Goal: Task Accomplishment & Management: Manage account settings

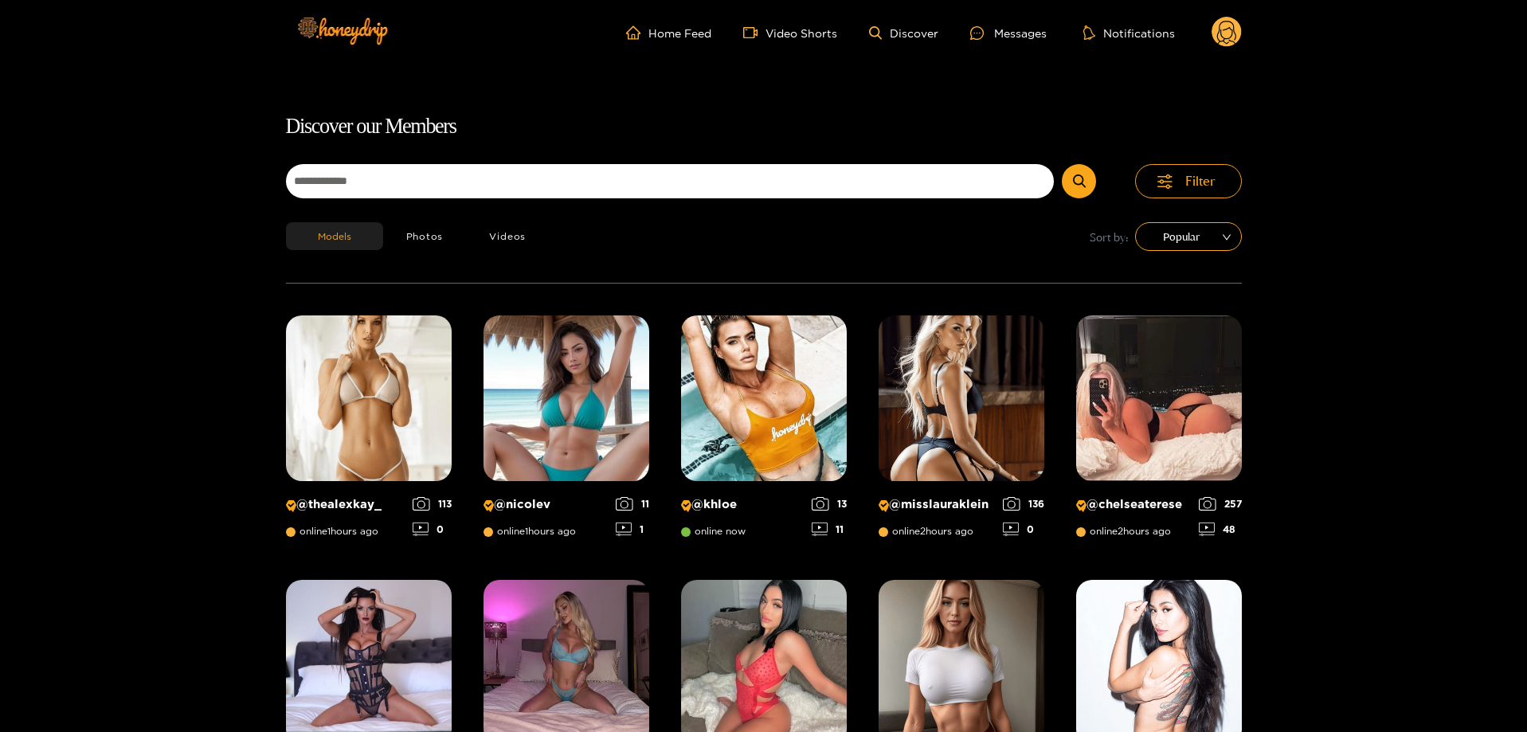
click at [1218, 25] on circle at bounding box center [1227, 32] width 30 height 30
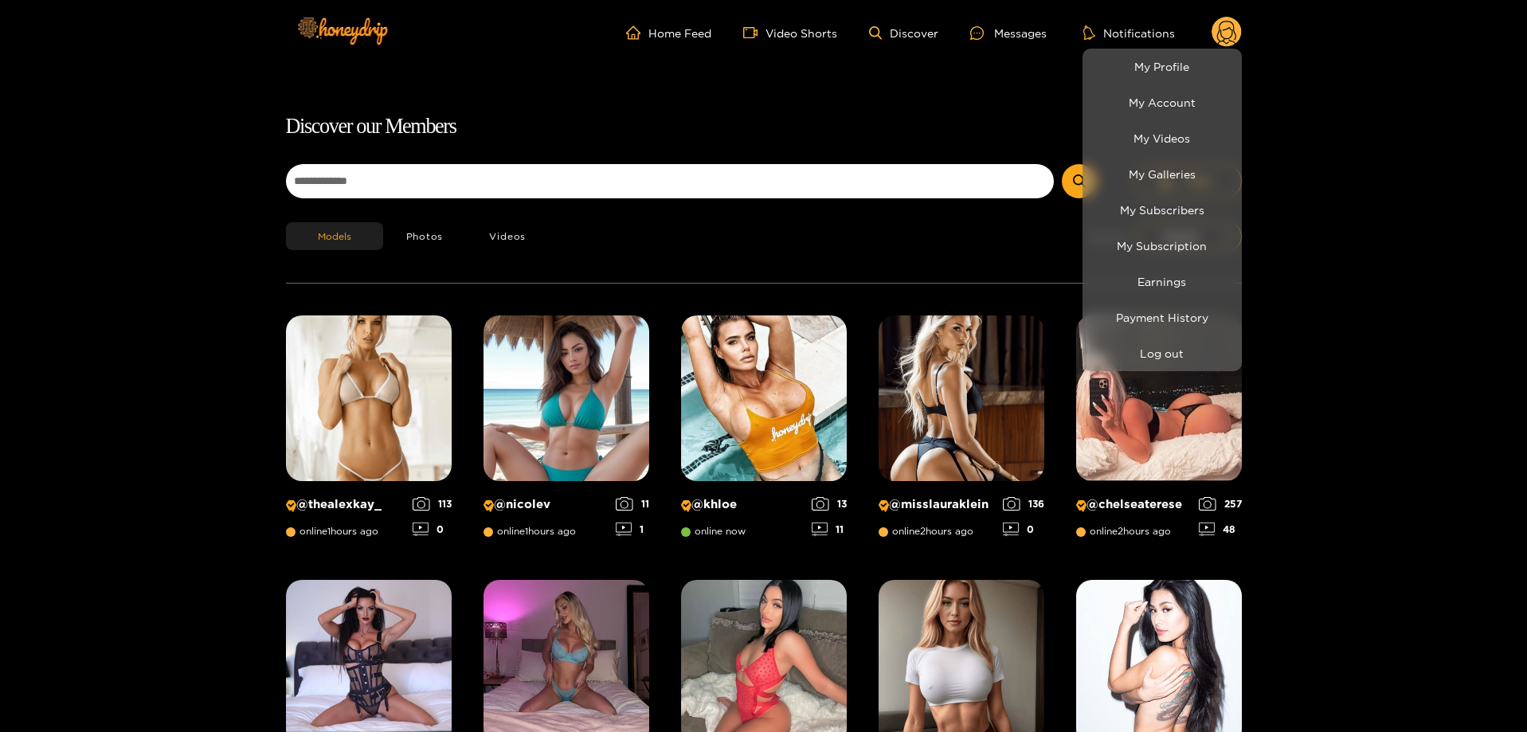
click at [1202, 267] on li "Earnings" at bounding box center [1162, 282] width 159 height 36
click at [1197, 276] on link "Earnings" at bounding box center [1162, 282] width 151 height 28
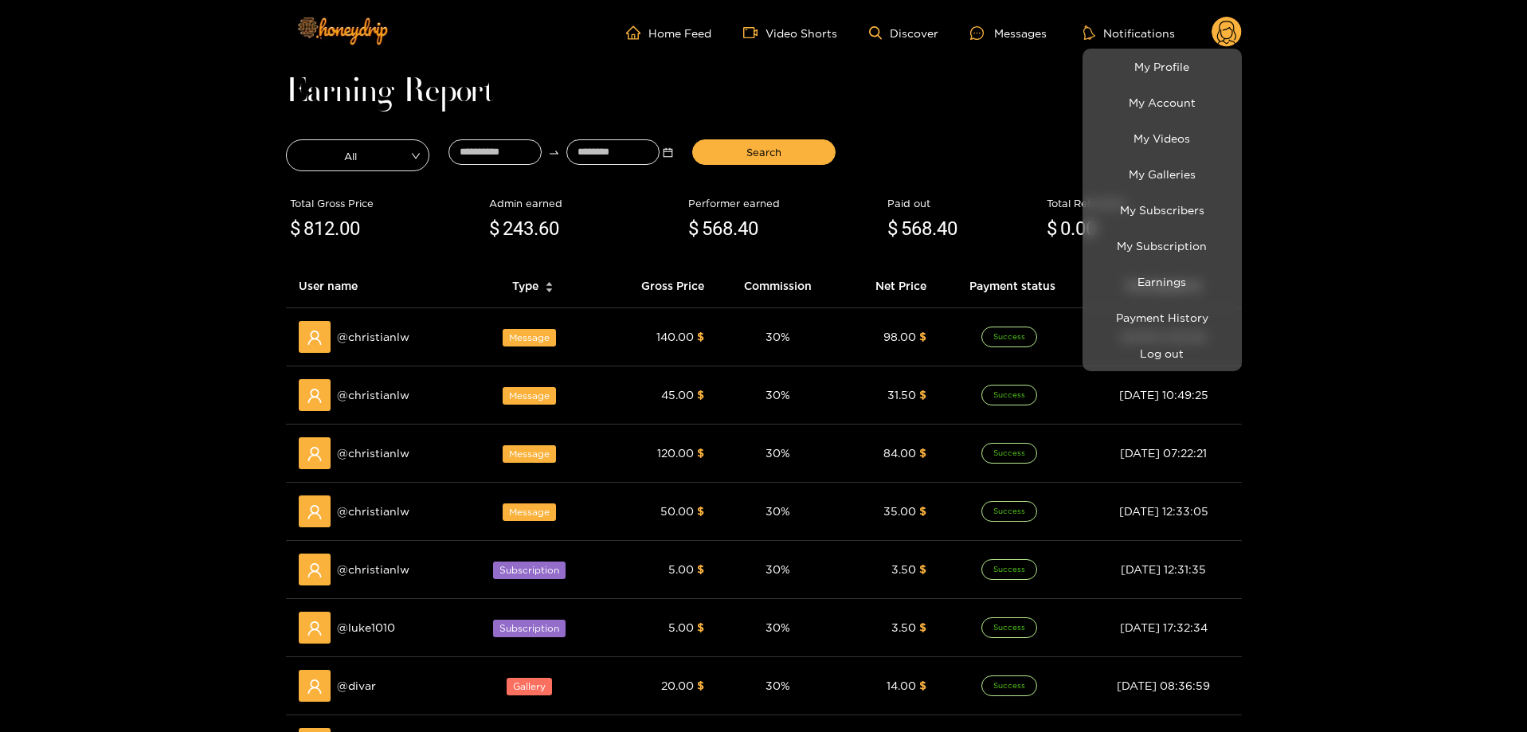
click at [920, 88] on div at bounding box center [763, 366] width 1527 height 732
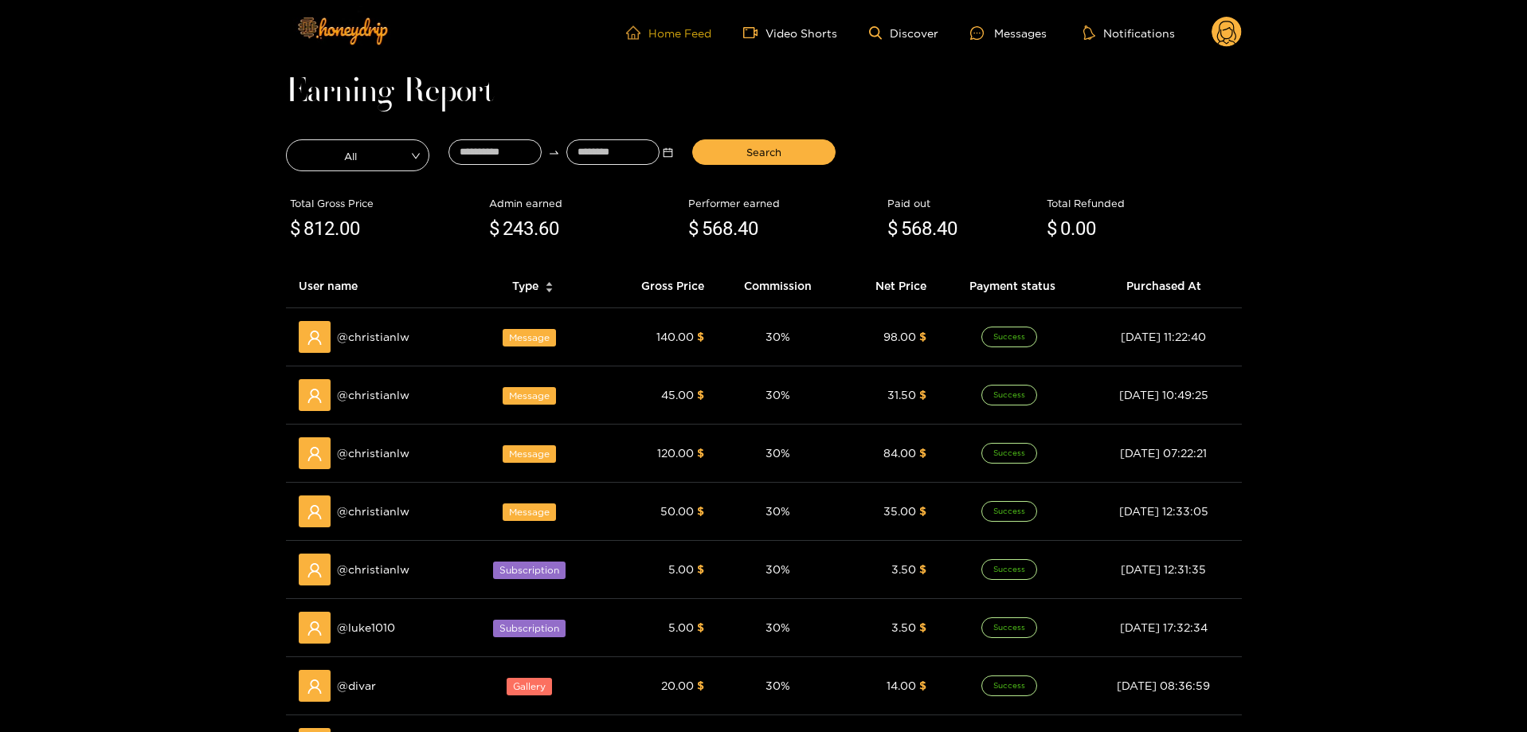
click at [707, 37] on link "Home Feed" at bounding box center [668, 32] width 85 height 14
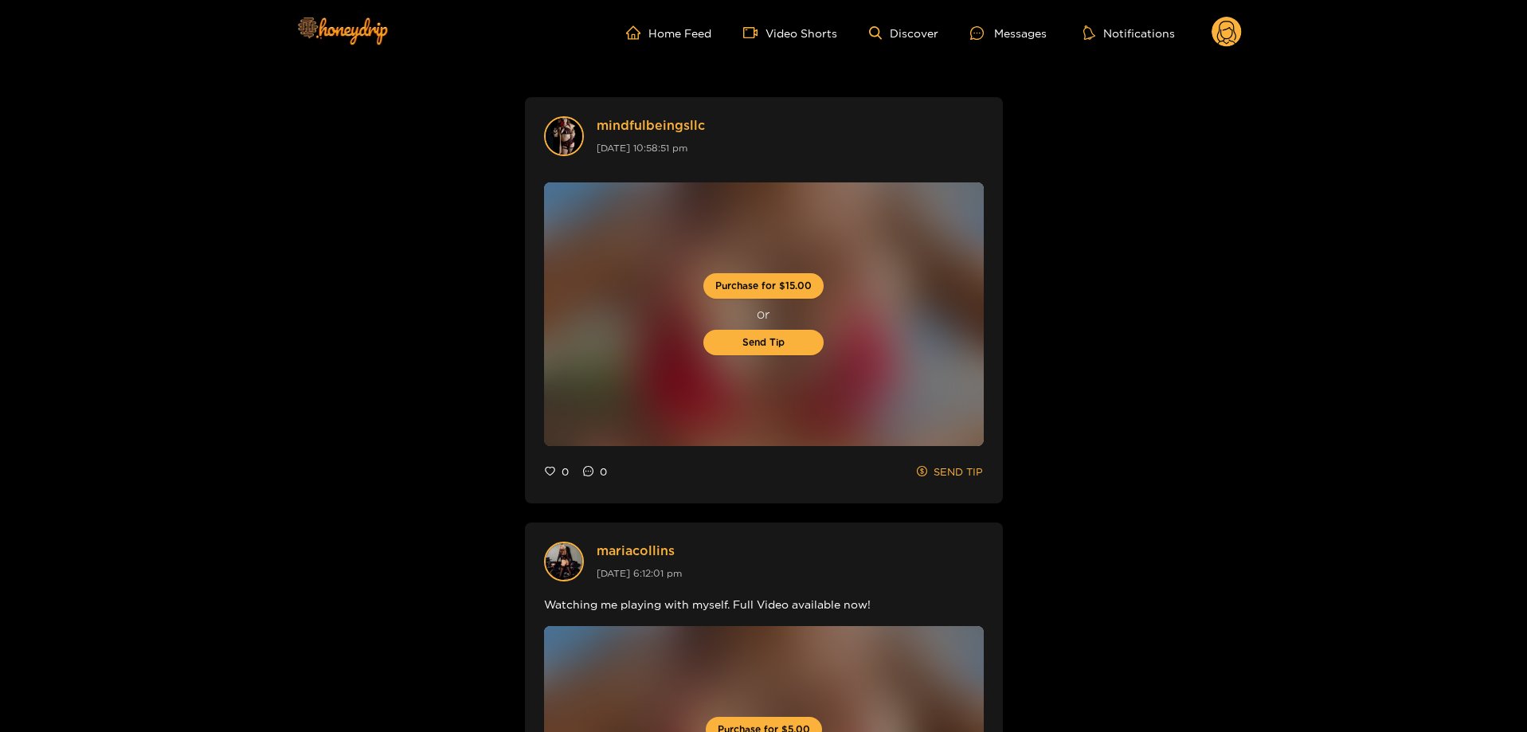
click at [1223, 34] on circle at bounding box center [1227, 32] width 30 height 30
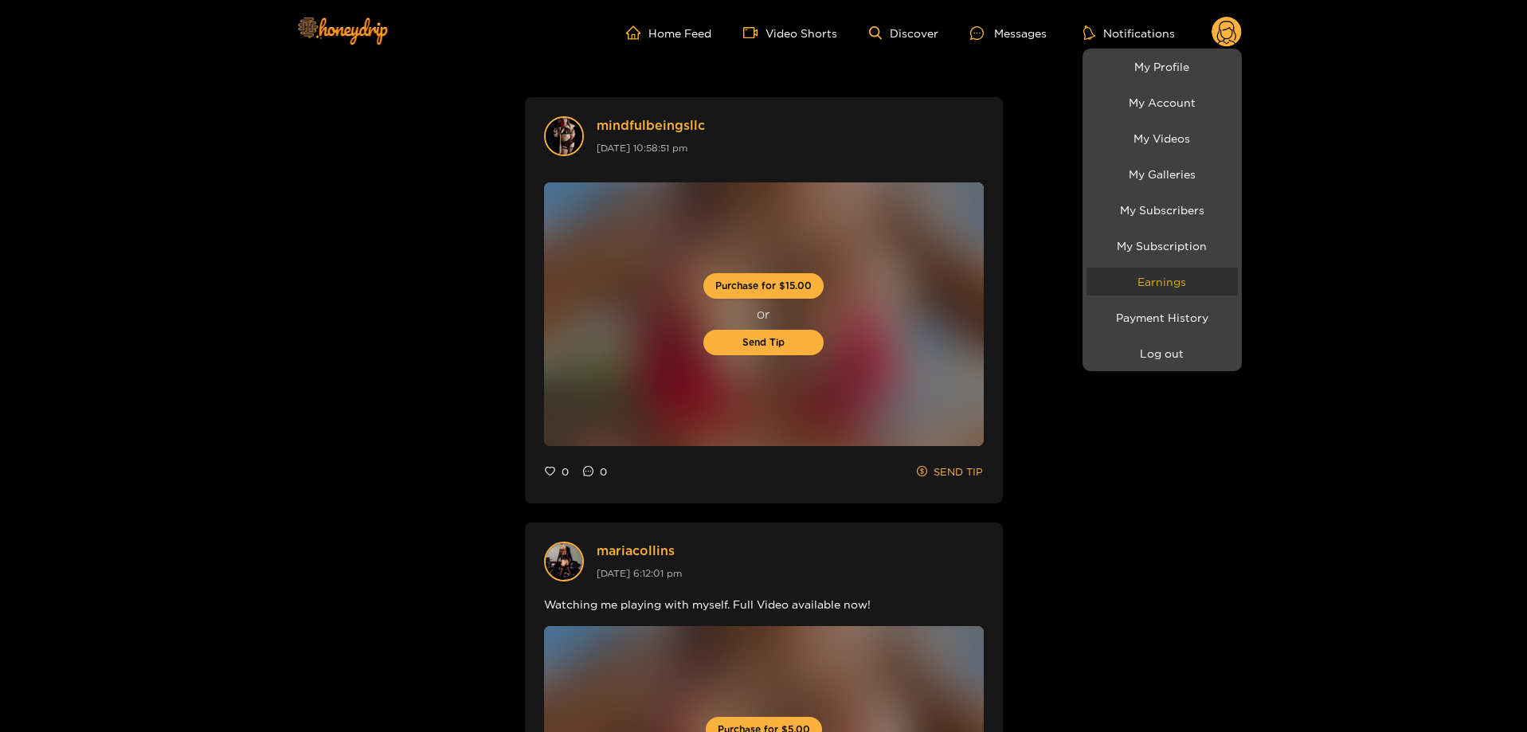
click at [1187, 290] on link "Earnings" at bounding box center [1162, 282] width 151 height 28
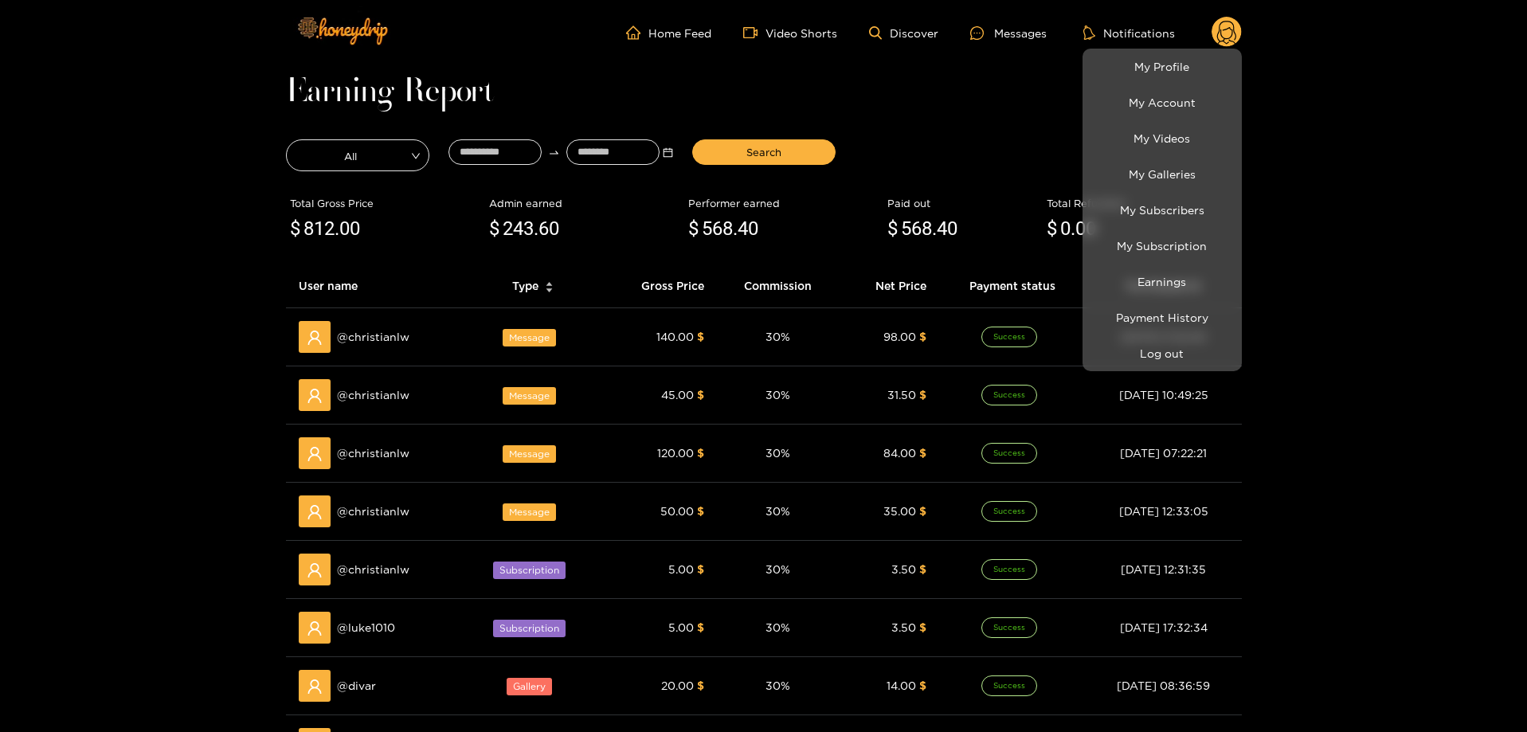
click at [1334, 175] on div at bounding box center [763, 366] width 1527 height 732
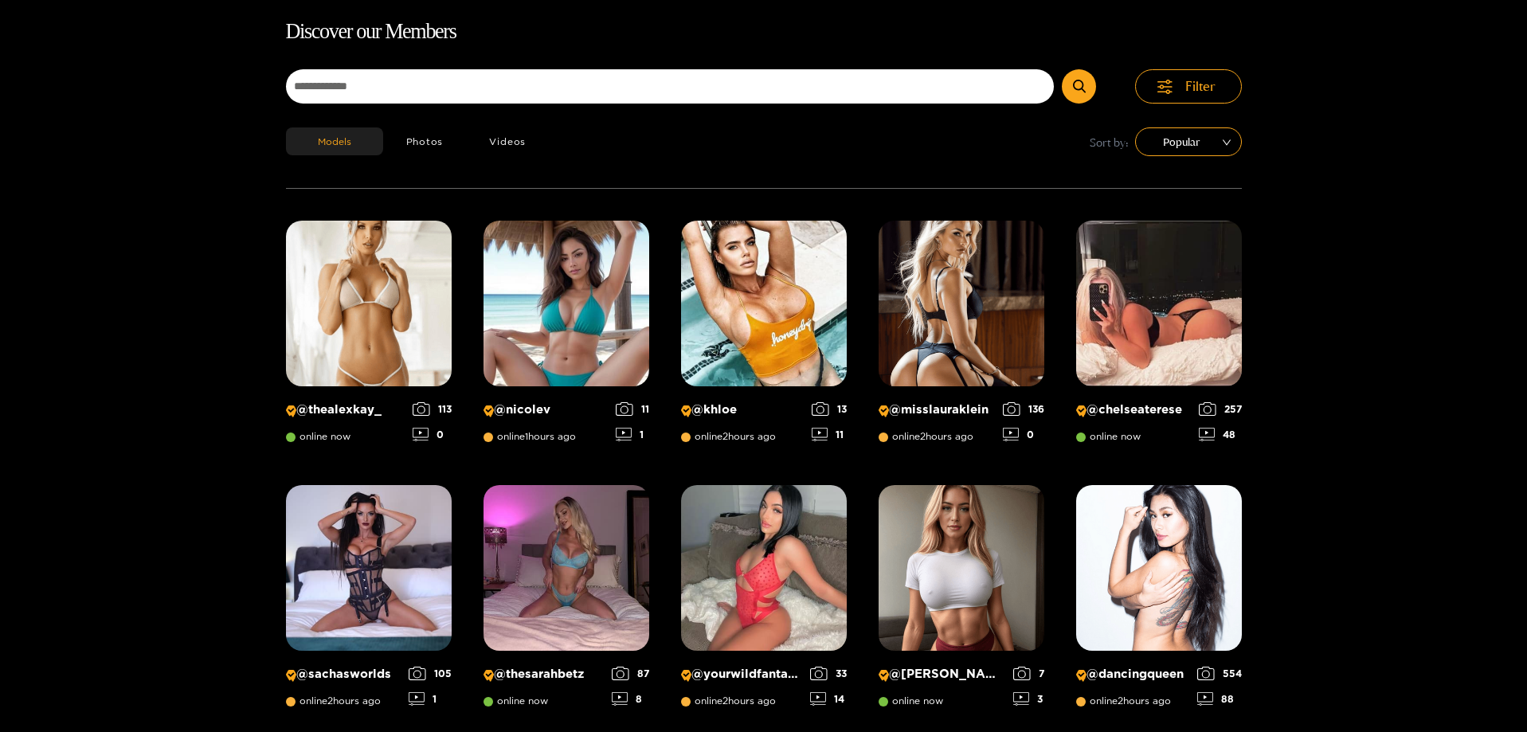
scroll to position [102, 0]
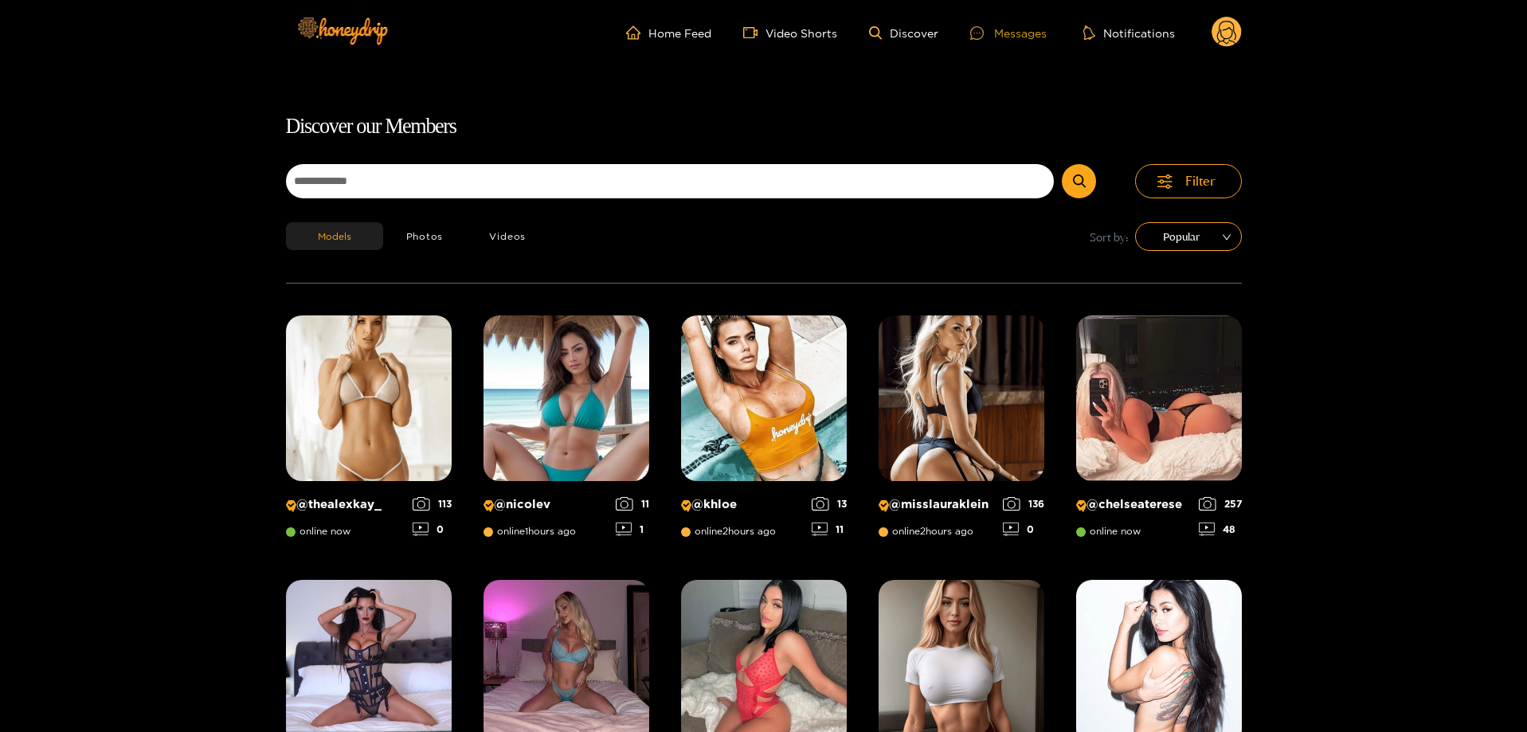
click at [1002, 37] on div "Messages" at bounding box center [1009, 33] width 76 height 18
